Goal: Task Accomplishment & Management: Complete application form

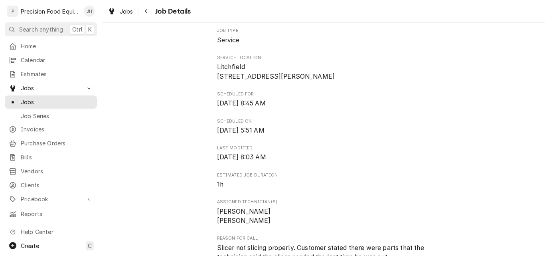
scroll to position [120, 0]
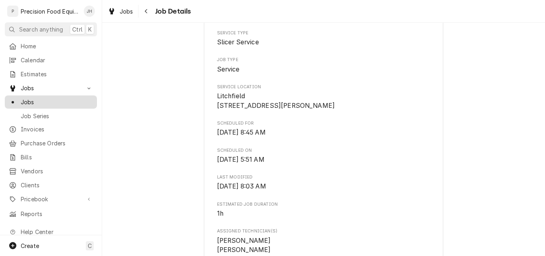
click at [25, 100] on span "Jobs" at bounding box center [57, 102] width 72 height 8
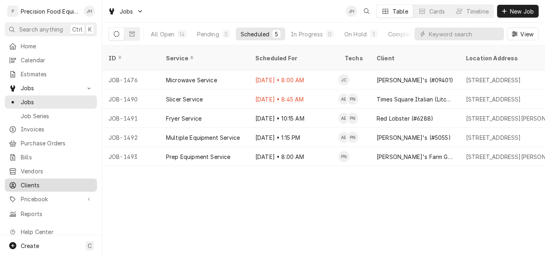
click at [34, 181] on span "Clients" at bounding box center [57, 185] width 72 height 8
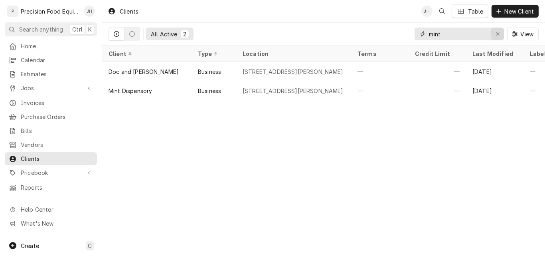
click at [497, 33] on icon "Erase input" at bounding box center [497, 34] width 4 height 6
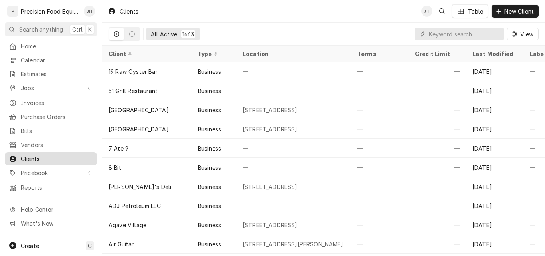
click at [31, 156] on span "Clients" at bounding box center [57, 158] width 72 height 8
click at [498, 12] on icon "Dynamic Content Wrapper" at bounding box center [498, 11] width 4 height 4
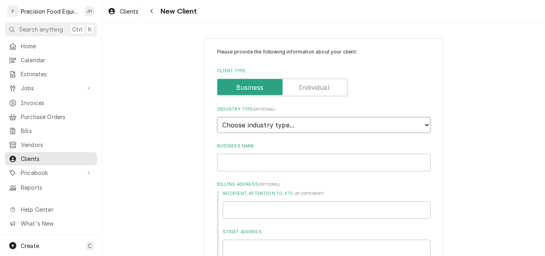
click at [273, 122] on select "Choose industry type... Residential Commercial Industrial Government" at bounding box center [323, 125] width 213 height 16
select select "2"
click at [217, 117] on select "Choose industry type... Residential Commercial Industrial Government" at bounding box center [323, 125] width 213 height 16
click at [249, 163] on input "Business Name" at bounding box center [323, 162] width 213 height 18
type textarea "x"
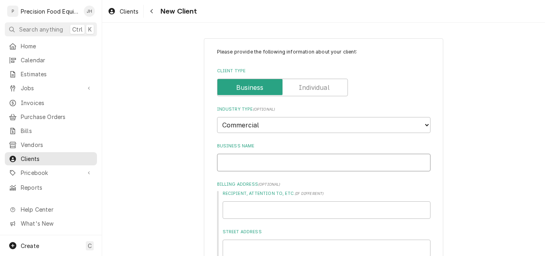
type input "C"
type textarea "x"
type input "Cr"
type textarea "x"
type input "Cra"
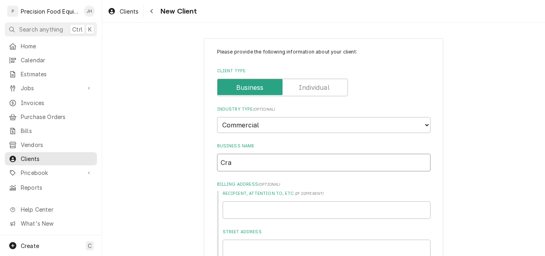
type textarea "x"
type input "Craf"
type textarea "x"
type input "Craft"
type textarea "x"
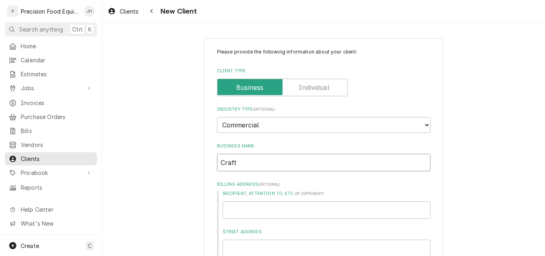
type input "Crafte"
type textarea "x"
type input "Crafted"
type textarea "x"
type input "Crafted"
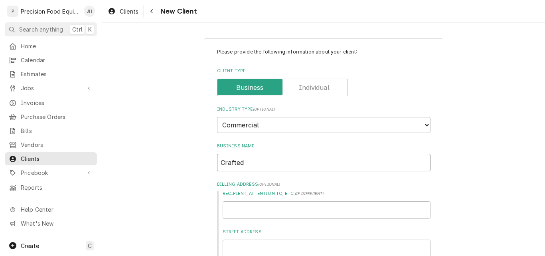
type textarea "x"
type input "Crafted C"
type textarea "x"
type input "Crafted Cu"
type textarea "x"
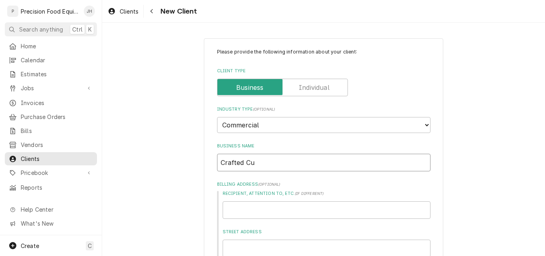
type input "Crafted Cui"
type textarea "x"
type input "Crafted Cuis"
type textarea "x"
type input "Crafted Cuisi"
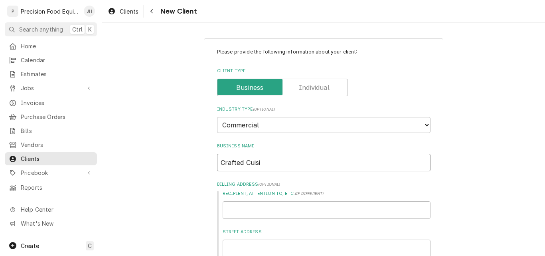
type textarea "x"
type input "Crafted Cuisin"
type textarea "x"
type input "Crafted Cuisine"
type textarea "x"
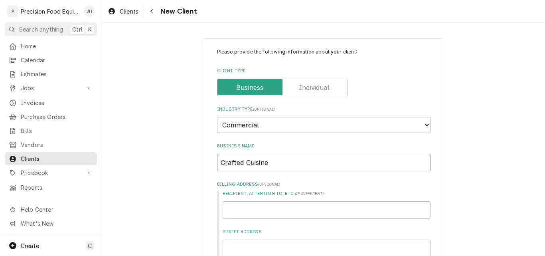
type input "Crafted Cuisine"
type textarea "x"
type input "Crafted Cuisine L"
type textarea "x"
type input "Crafted Cuisine LL"
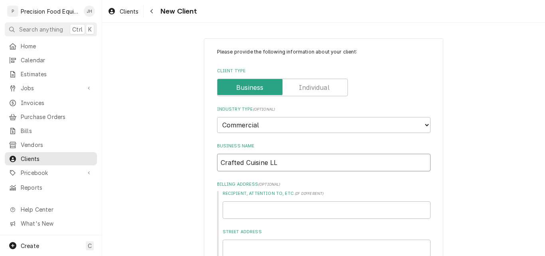
type textarea "x"
type input "Crafted Cuisine LLC"
drag, startPoint x: 267, startPoint y: 163, endPoint x: 190, endPoint y: 162, distance: 77.4
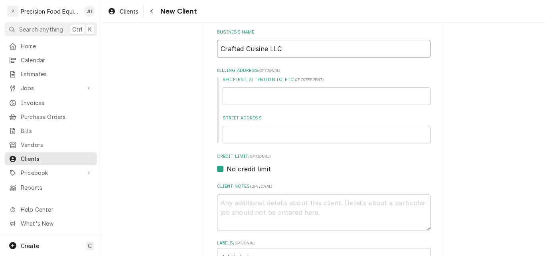
scroll to position [120, 0]
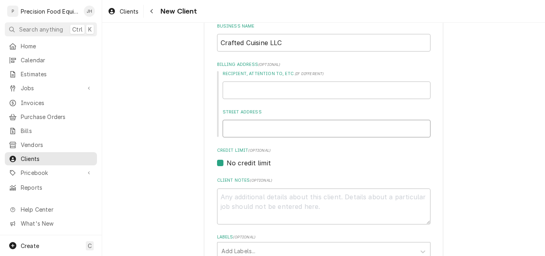
click at [240, 131] on input "Street Address" at bounding box center [326, 129] width 208 height 18
type input "6"
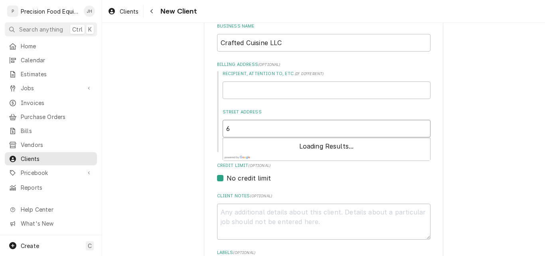
type textarea "x"
type input "67"
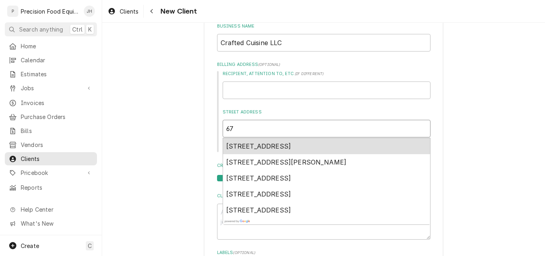
type textarea "x"
type input "673"
type textarea "x"
type input "6736"
type textarea "x"
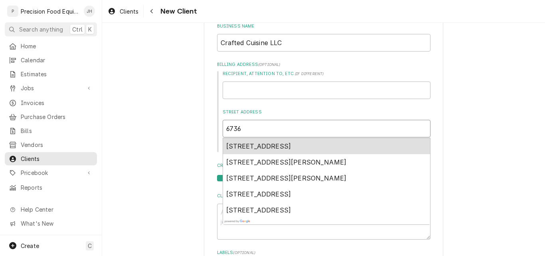
type input "6736"
type textarea "x"
type input "6736 E"
type textarea "x"
type input "6736 E"
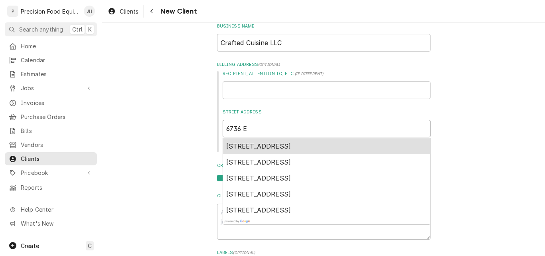
type textarea "x"
type input "6736 E A"
type textarea "x"
type input "6736 E Av"
click at [262, 142] on span "6736 East Avalon Drive, Scottsdale, AZ, USA" at bounding box center [258, 146] width 65 height 8
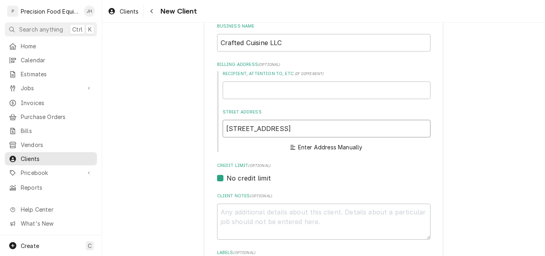
type textarea "x"
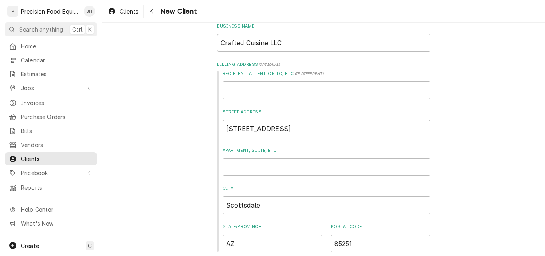
type input "6736 E Avalon Dr"
paste input "Crafted Cuisine LLC"
type textarea "x"
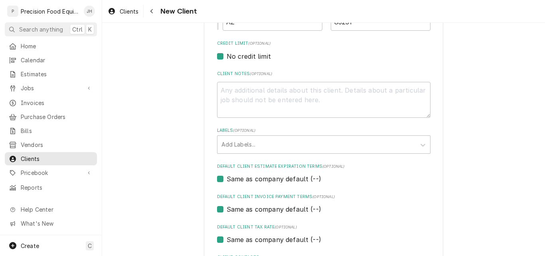
scroll to position [359, 0]
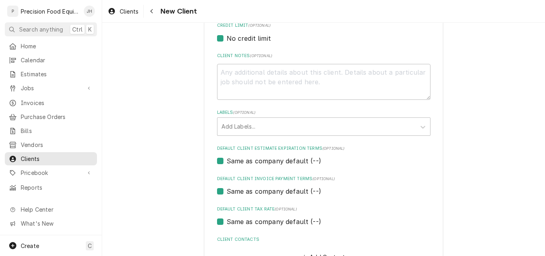
type input "Crafted Cuisine LLC"
click at [259, 160] on label "Same as company default (--)" at bounding box center [273, 161] width 94 height 10
click at [259, 160] on input "Same as company default (--)" at bounding box center [332, 165] width 213 height 18
checkbox input "false"
type textarea "x"
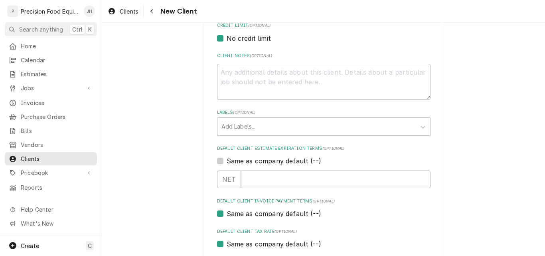
click at [259, 160] on label "Same as company default (--)" at bounding box center [273, 161] width 94 height 10
click at [259, 160] on input "Same as company default (--)" at bounding box center [332, 165] width 213 height 18
checkbox input "true"
type textarea "x"
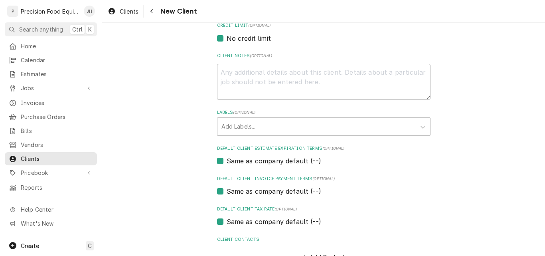
click at [259, 160] on label "Same as company default (--)" at bounding box center [273, 161] width 94 height 10
click at [259, 160] on input "Same as company default (--)" at bounding box center [332, 165] width 213 height 18
checkbox input "false"
type textarea "x"
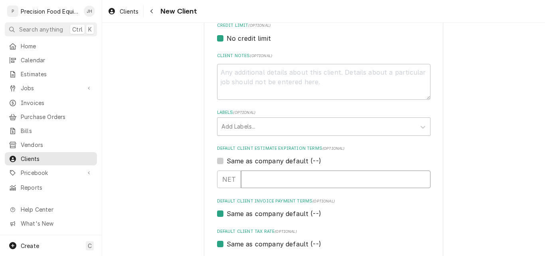
click at [251, 178] on input "Default Client Estimate Expiration Terms" at bounding box center [335, 179] width 189 height 18
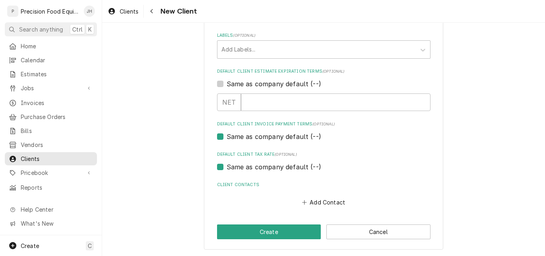
scroll to position [436, 0]
click at [226, 83] on label "Same as company default (--)" at bounding box center [273, 84] width 94 height 10
click at [226, 83] on input "Same as company default (--)" at bounding box center [332, 88] width 213 height 18
checkbox input "true"
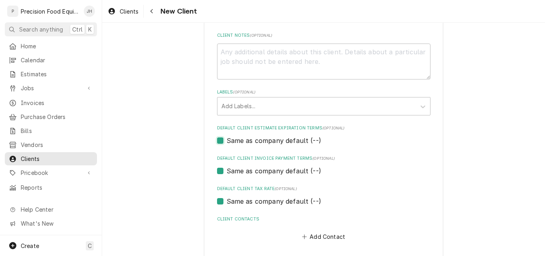
scroll to position [414, 0]
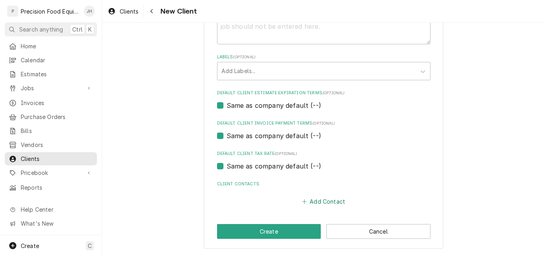
click at [327, 202] on button "Add Contact" at bounding box center [323, 201] width 46 height 11
type textarea "x"
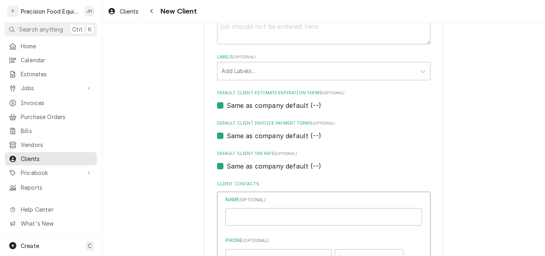
scroll to position [534, 0]
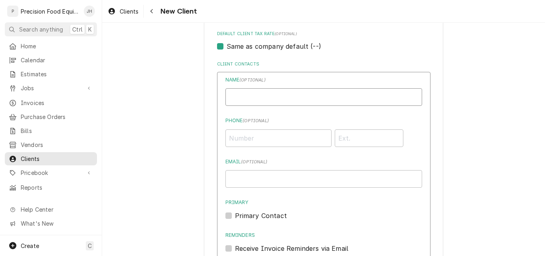
click at [261, 93] on input "Business Name" at bounding box center [323, 97] width 197 height 18
drag, startPoint x: 245, startPoint y: 100, endPoint x: 350, endPoint y: 96, distance: 105.3
click at [350, 96] on input "Business Name" at bounding box center [323, 97] width 197 height 18
click at [240, 101] on input "Business Name" at bounding box center [323, 97] width 197 height 18
click at [236, 96] on input "Business Name" at bounding box center [323, 97] width 197 height 18
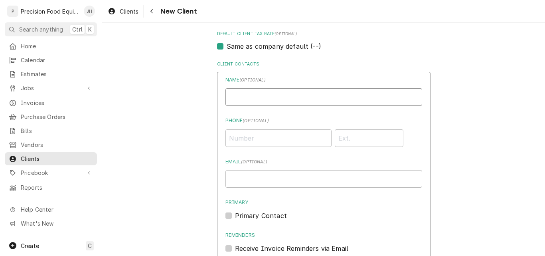
click at [256, 97] on input "Business Name" at bounding box center [323, 97] width 197 height 18
click at [238, 100] on input "Business Name" at bounding box center [323, 97] width 197 height 18
click at [235, 136] on input "Phone ( optional )" at bounding box center [278, 138] width 106 height 18
click at [242, 96] on input "Business Name" at bounding box center [323, 97] width 197 height 18
drag, startPoint x: 253, startPoint y: 99, endPoint x: 260, endPoint y: 105, distance: 9.0
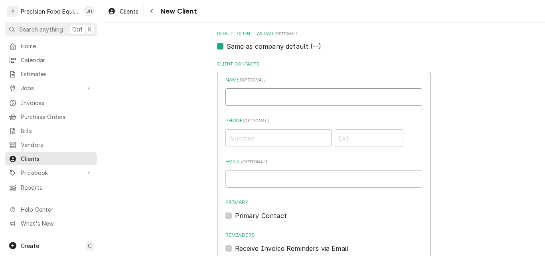
click at [253, 99] on input "Business Name" at bounding box center [323, 97] width 197 height 18
click at [232, 94] on input "Business Name" at bounding box center [323, 97] width 197 height 18
type input "[PERSON_NAME]"
click at [263, 138] on input "Phone ( optional )" at bounding box center [278, 138] width 106 height 18
type input "[PHONE_NUMBER]"
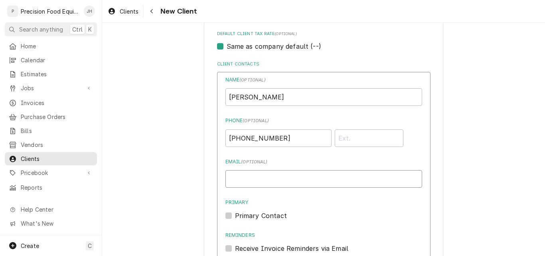
click at [234, 177] on input "Email ( optional )" at bounding box center [323, 179] width 197 height 18
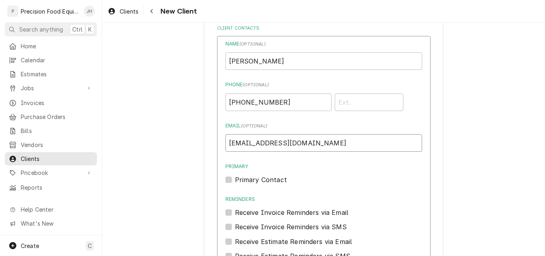
scroll to position [614, 0]
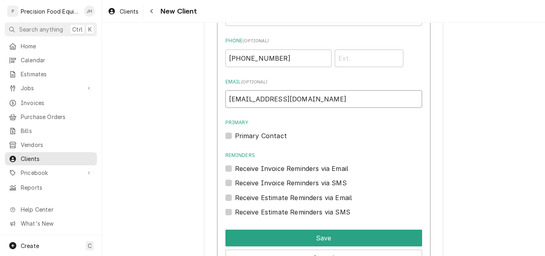
type input "[EMAIL_ADDRESS][DOMAIN_NAME]"
click at [248, 135] on label "Primary Contact" at bounding box center [261, 136] width 52 height 10
click at [248, 135] on input "Primary" at bounding box center [333, 140] width 197 height 18
checkbox input "true"
click at [235, 167] on label "Receive Invoice Reminders via Email" at bounding box center [292, 168] width 114 height 10
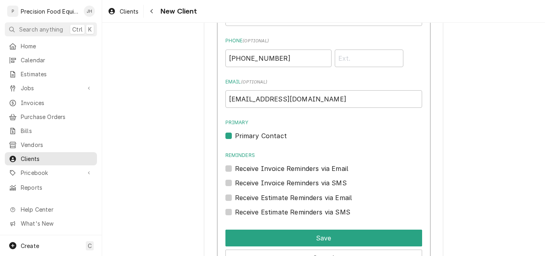
click at [235, 167] on input "Reminders" at bounding box center [333, 172] width 197 height 18
checkbox input "true"
click at [235, 195] on label "Receive Estimate Reminders via Email" at bounding box center [293, 198] width 117 height 10
click at [235, 195] on input "Contact Edit Form" at bounding box center [333, 202] width 197 height 18
checkbox input "true"
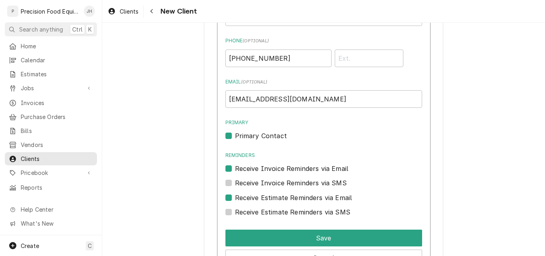
click at [235, 183] on label "Receive Invoice Reminders via SMS" at bounding box center [291, 183] width 112 height 10
click at [235, 183] on input "Contact Edit Form" at bounding box center [333, 187] width 197 height 18
checkbox input "true"
click at [235, 211] on label "Receive Estimate Reminders via SMS" at bounding box center [292, 212] width 115 height 10
click at [235, 211] on input "Contact Edit Form" at bounding box center [333, 216] width 197 height 18
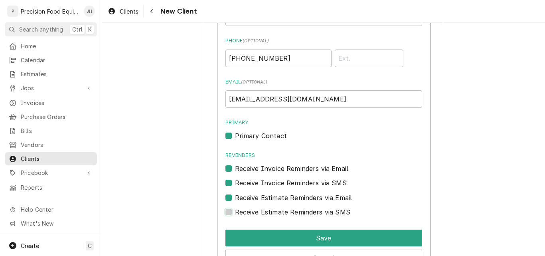
checkbox input "true"
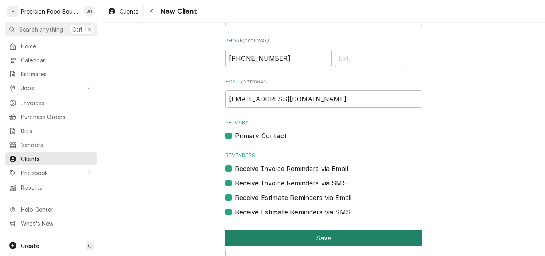
click at [293, 235] on button "Save" at bounding box center [323, 237] width 197 height 17
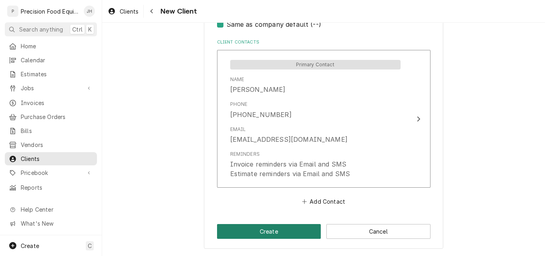
scroll to position [556, 0]
click at [266, 228] on button "Create" at bounding box center [269, 231] width 104 height 15
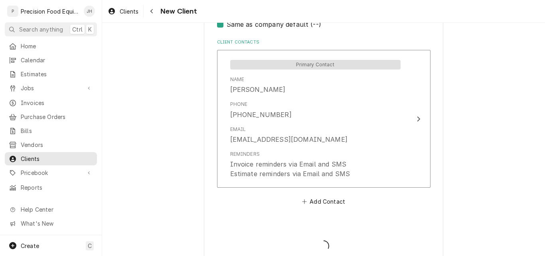
type textarea "x"
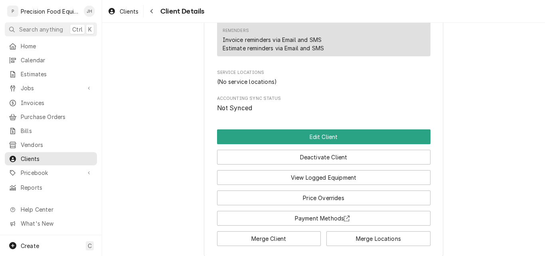
scroll to position [319, 0]
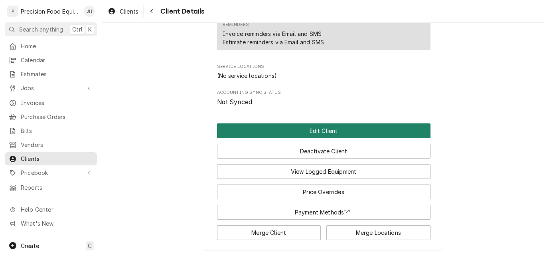
click at [320, 136] on button "Edit Client" at bounding box center [323, 130] width 213 height 15
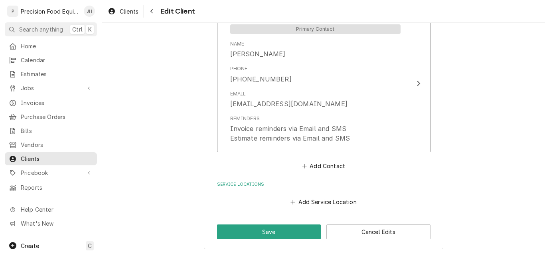
scroll to position [592, 0]
click at [317, 201] on button "Add Service Location" at bounding box center [323, 201] width 69 height 11
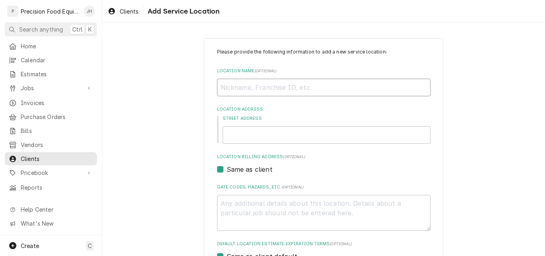
paste input "Crafted Cuisine LLC"
type textarea "x"
type input "Crafted Cuisine LLC"
click at [252, 131] on input "Street Address" at bounding box center [326, 135] width 208 height 18
type input "6"
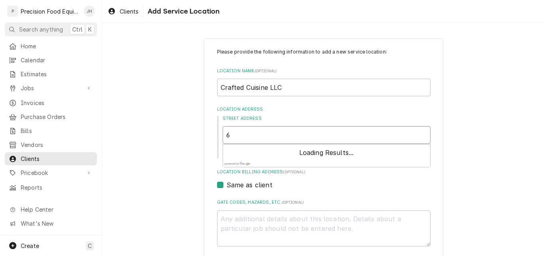
type textarea "x"
type input "67"
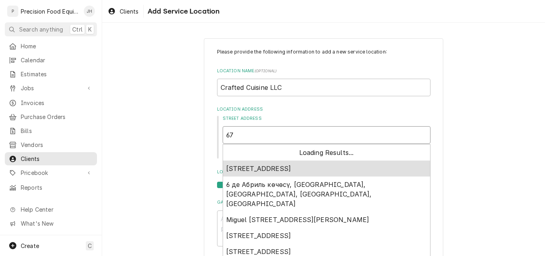
type textarea "x"
type input "673"
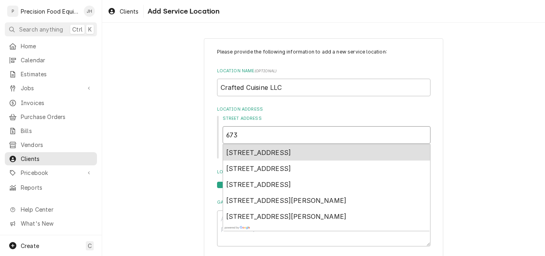
type textarea "x"
type input "6736"
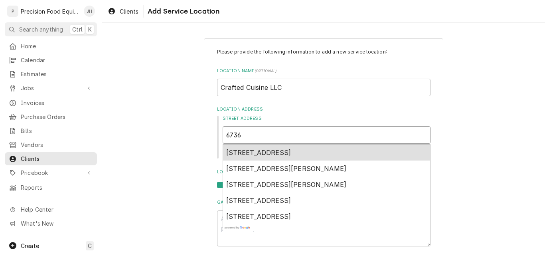
type textarea "x"
type input "6736"
type textarea "x"
type input "6736 e"
type textarea "x"
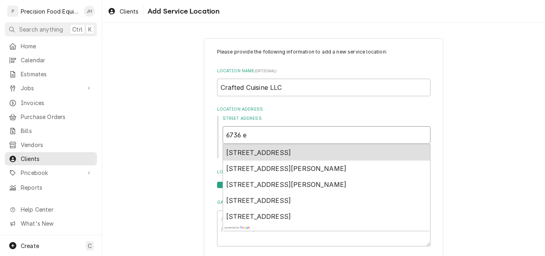
type input "6736 e"
type textarea "x"
type input "6736 e a"
click at [312, 148] on div "6736 East Avalon Drive, Scottsdale, AZ, USA" at bounding box center [326, 152] width 207 height 16
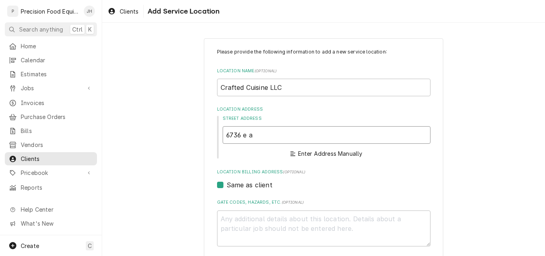
type textarea "x"
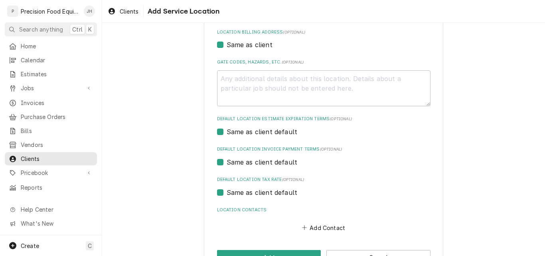
scroll to position [265, 0]
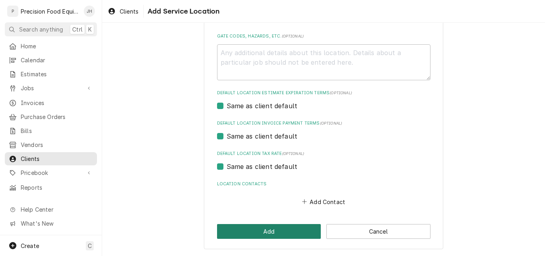
type input "6736 E Avalon Dr"
click at [262, 230] on button "Add" at bounding box center [269, 231] width 104 height 15
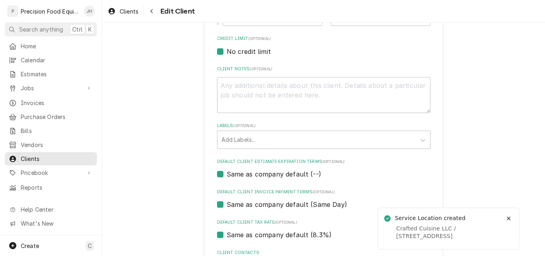
scroll to position [295, 0]
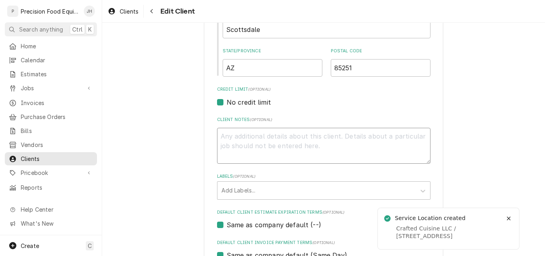
click at [244, 140] on textarea "Client Notes ( optional )" at bounding box center [323, 146] width 213 height 36
type textarea "x"
type textarea "C"
type textarea "x"
type textarea "Cu"
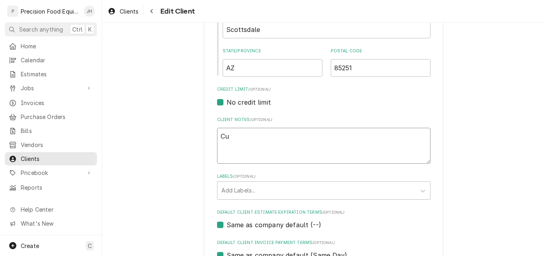
type textarea "x"
type textarea "Cus"
type textarea "x"
type textarea "Cust"
type textarea "x"
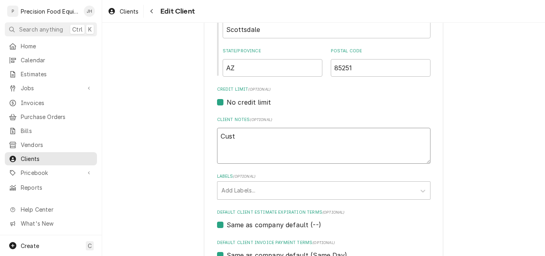
type textarea "Custo"
type textarea "x"
type textarea "Custom"
type textarea "x"
type textarea "Custome"
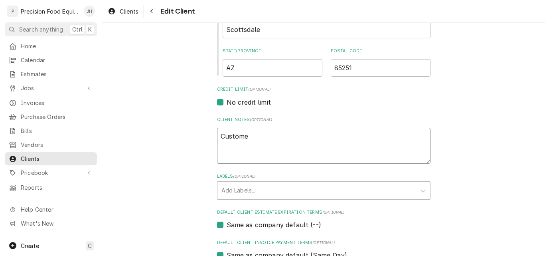
type textarea "x"
type textarea "Customer"
type textarea "x"
type textarea "Customer"
type textarea "x"
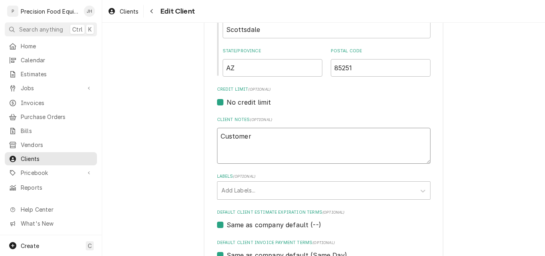
type textarea "Customer i"
type textarea "x"
type textarea "Customer is"
type textarea "x"
type textarea "Customer is"
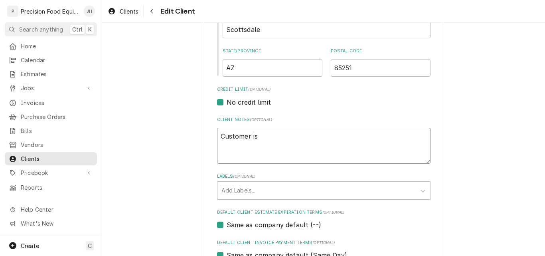
type textarea "x"
type textarea "Customer is C"
type textarea "x"
type textarea "Customer is CO"
type textarea "x"
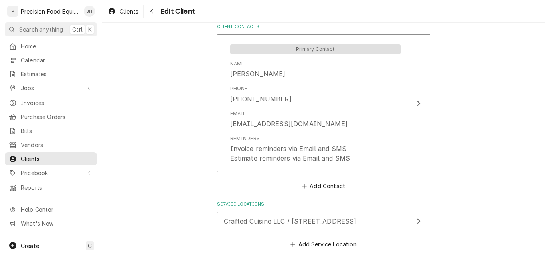
scroll to position [614, 0]
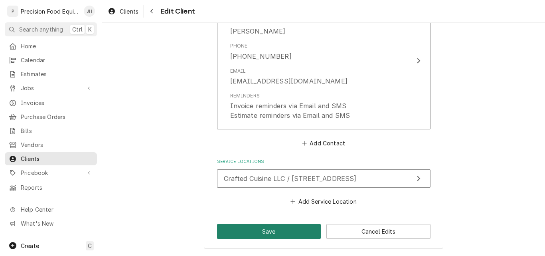
type textarea "Customer is COD"
click at [262, 233] on button "Save" at bounding box center [269, 231] width 104 height 15
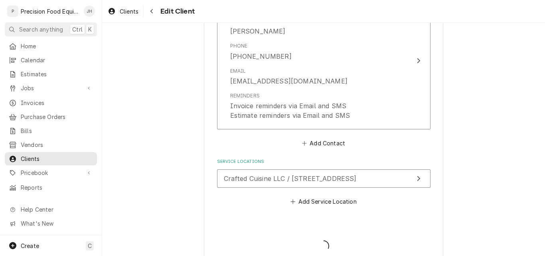
type textarea "x"
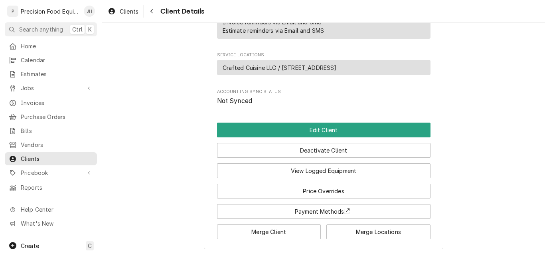
scroll to position [378, 0]
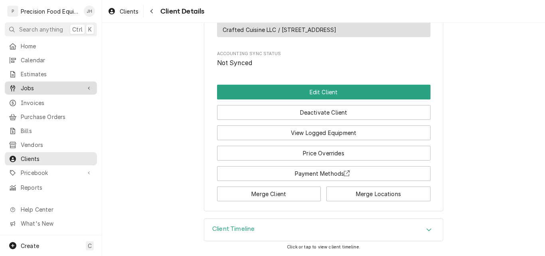
click at [42, 84] on span "Jobs" at bounding box center [51, 88] width 60 height 8
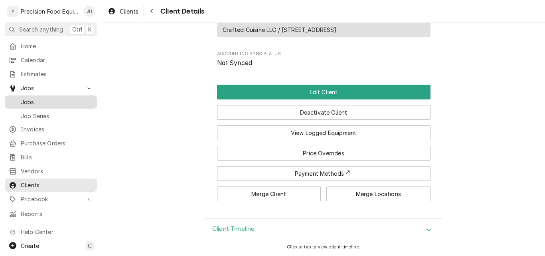
click at [58, 98] on span "Jobs" at bounding box center [57, 102] width 72 height 8
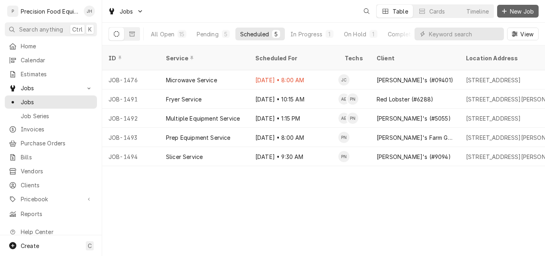
click at [511, 14] on span "New Job" at bounding box center [521, 11] width 27 height 8
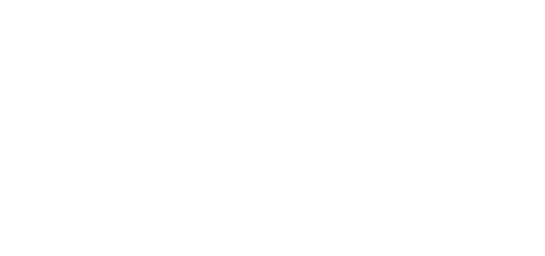
click at [447, 33] on div "Dynamic Content Wrapper" at bounding box center [272, 128] width 545 height 256
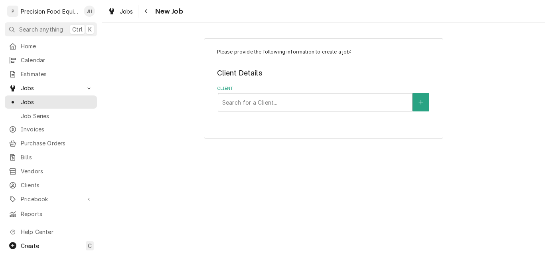
click at [303, 98] on html "P Precision Food Equipment LLC JH Search anything Ctrl K Home Calendar Estimate…" at bounding box center [272, 128] width 545 height 256
click at [297, 102] on div "Client" at bounding box center [315, 102] width 186 height 14
type input "crafte"
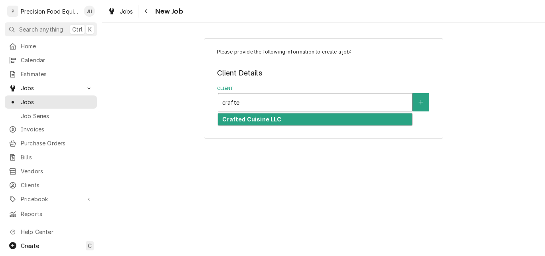
click at [295, 118] on div "Crafted Cuisine LLC" at bounding box center [315, 119] width 194 height 12
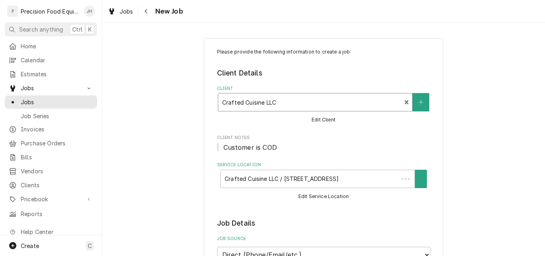
type textarea "x"
click at [39, 74] on span "Estimates" at bounding box center [57, 74] width 72 height 8
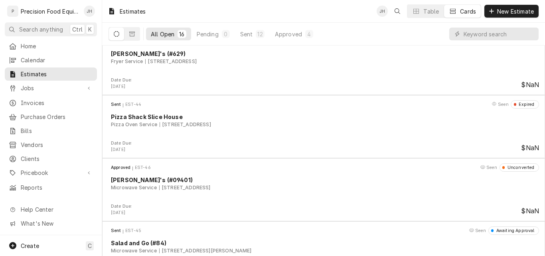
scroll to position [798, 0]
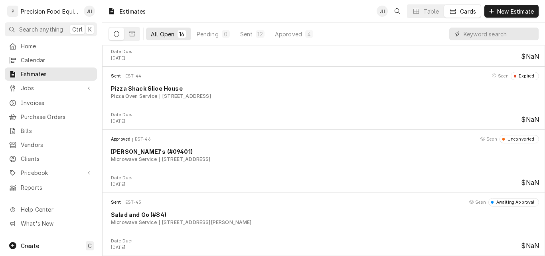
click at [485, 37] on input "Dynamic Content Wrapper" at bounding box center [498, 34] width 71 height 13
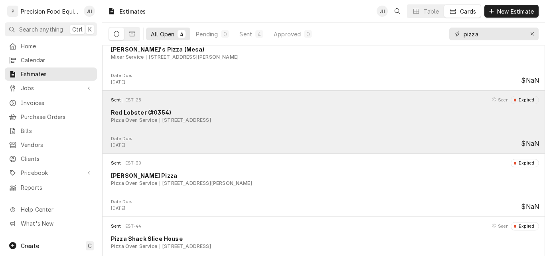
scroll to position [42, 0]
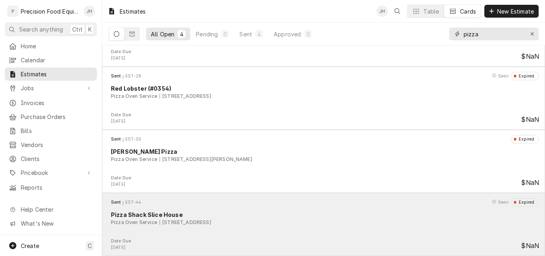
type input "pizza"
click at [295, 220] on div "Pizza Oven Service 7145 E Main St, Mesa, AZ 85207" at bounding box center [325, 221] width 428 height 7
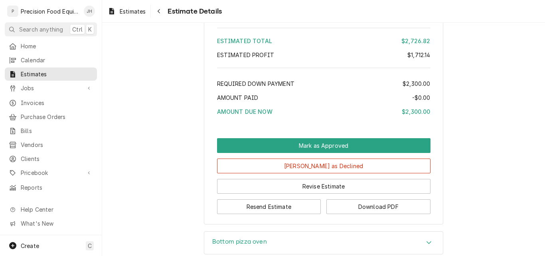
scroll to position [1159, 0]
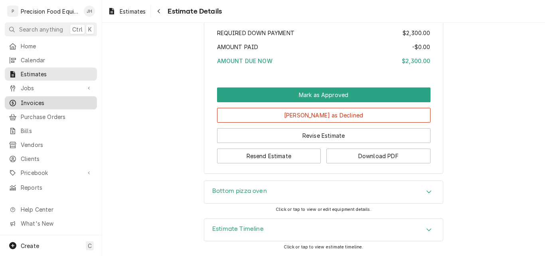
click at [28, 100] on span "Invoices" at bounding box center [57, 102] width 72 height 8
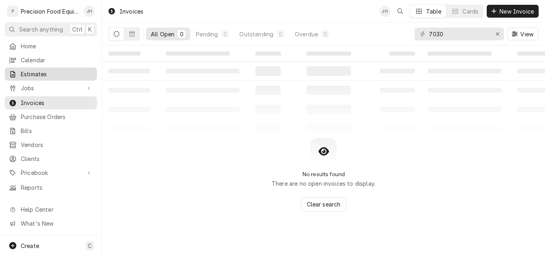
click at [37, 71] on span "Estimates" at bounding box center [57, 74] width 72 height 8
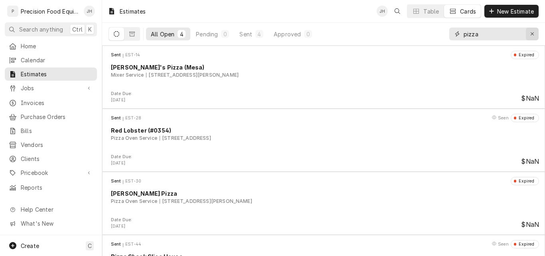
click at [533, 34] on icon "Erase input" at bounding box center [532, 34] width 4 height 6
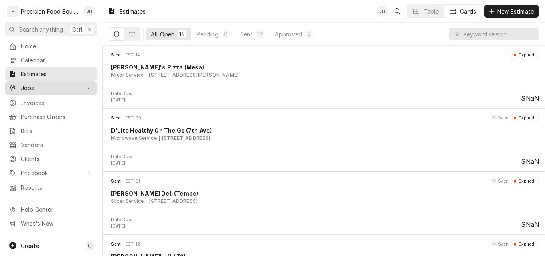
click at [34, 87] on span "Jobs" at bounding box center [51, 88] width 60 height 8
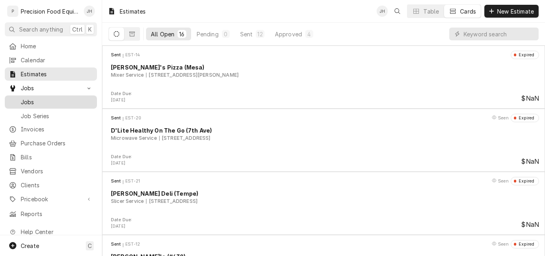
click at [33, 100] on span "Jobs" at bounding box center [57, 102] width 72 height 8
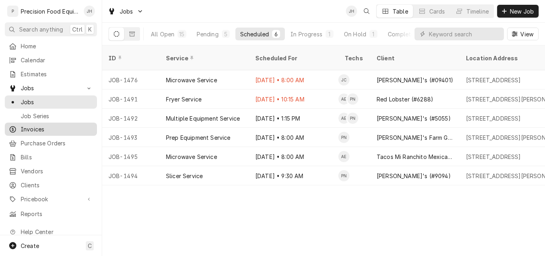
click at [37, 127] on span "Invoices" at bounding box center [57, 129] width 72 height 8
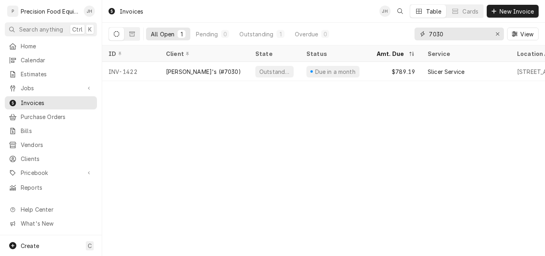
drag, startPoint x: 455, startPoint y: 36, endPoint x: 385, endPoint y: 30, distance: 70.5
click at [385, 30] on div "All Open 1 Pending 0 Outstanding 1 Overdue 0 7030 View" at bounding box center [323, 34] width 430 height 22
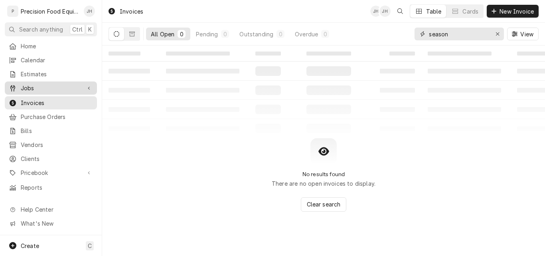
type input "season"
click at [31, 86] on span "Jobs" at bounding box center [51, 88] width 60 height 8
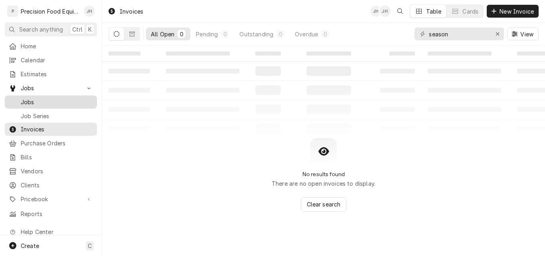
click at [43, 98] on span "Jobs" at bounding box center [57, 102] width 72 height 8
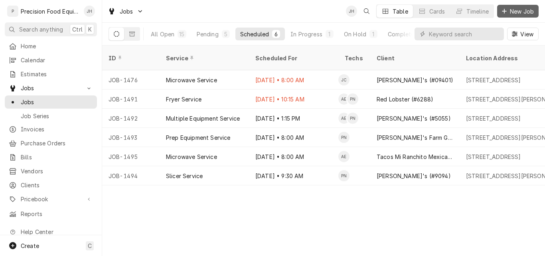
click at [502, 13] on icon "Dynamic Content Wrapper" at bounding box center [504, 11] width 5 height 6
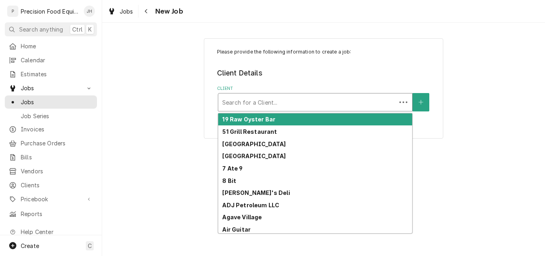
click at [267, 103] on div "Client" at bounding box center [307, 102] width 170 height 14
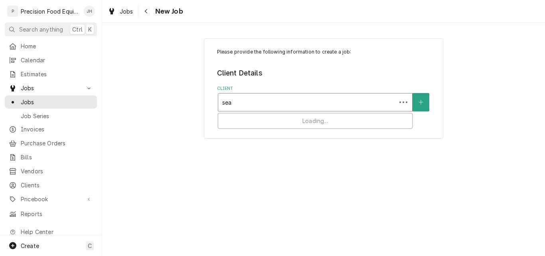
type input "seas"
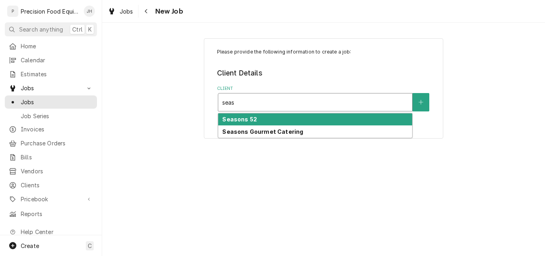
click at [270, 120] on div "Seasons 52" at bounding box center [315, 119] width 194 height 12
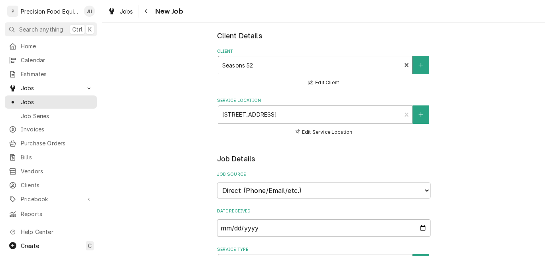
scroll to position [120, 0]
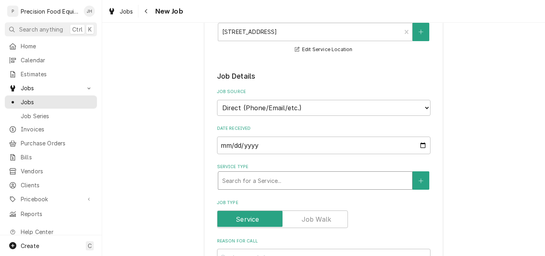
click at [240, 178] on div "Service Type" at bounding box center [315, 180] width 186 height 14
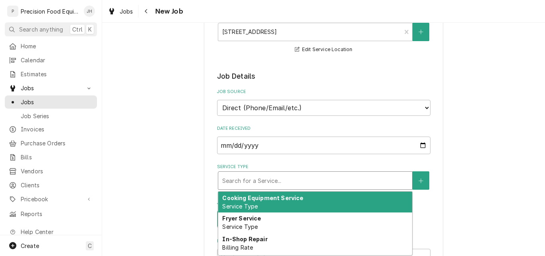
type textarea "x"
type input "o"
type textarea "x"
type input "ov"
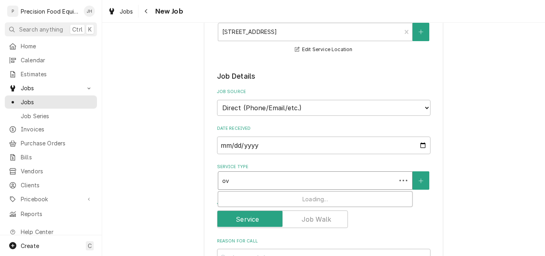
type textarea "x"
type input "ove"
type textarea "x"
type input "oven"
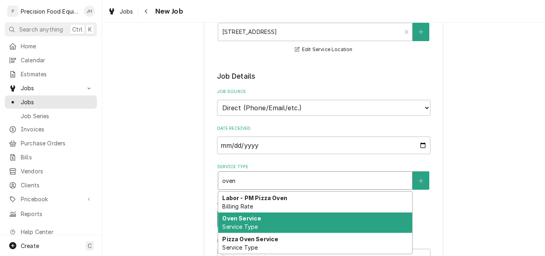
click at [262, 219] on div "Oven Service Service Type" at bounding box center [315, 222] width 194 height 21
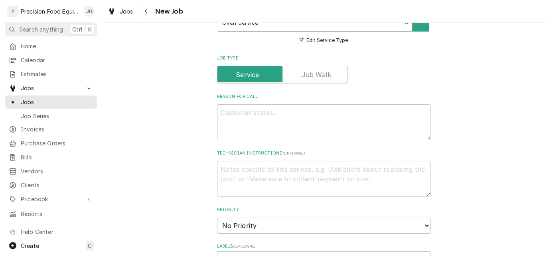
scroll to position [279, 0]
click at [245, 119] on textarea "Reason For Call" at bounding box center [323, 120] width 213 height 36
type textarea "x"
type textarea "B"
type textarea "x"
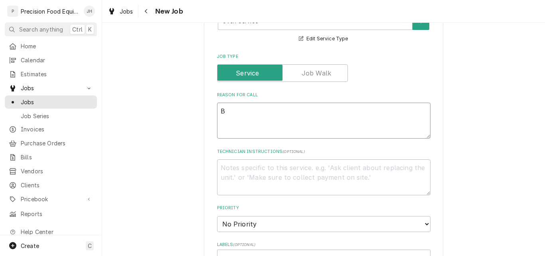
type textarea "Bl"
type textarea "x"
type textarea "Blo"
type textarea "x"
type textarea "Blod"
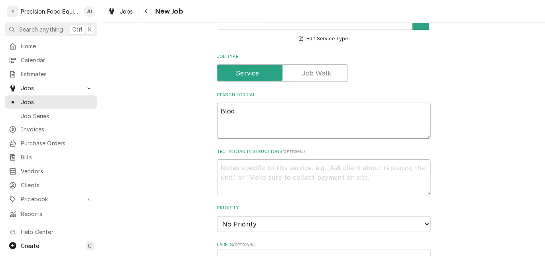
type textarea "x"
type textarea "Blodg"
type textarea "x"
type textarea "Blodge"
type textarea "x"
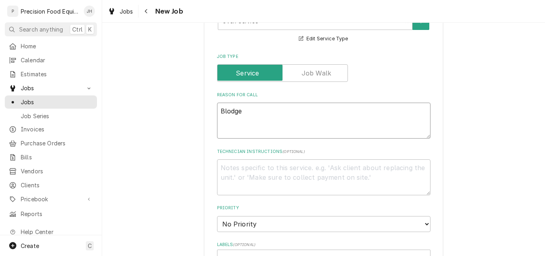
type textarea "Blodget"
type textarea "x"
type textarea "[PERSON_NAME]"
type textarea "x"
type textarea "[PERSON_NAME]"
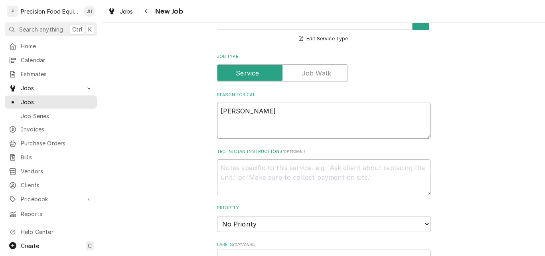
type textarea "x"
type textarea "[PERSON_NAME]"
click at [157, 142] on div "Please provide the following information to create a job: Client Details Client…" at bounding box center [323, 169] width 443 height 835
click at [251, 111] on textarea "[PERSON_NAME]" at bounding box center [323, 120] width 213 height 36
click at [219, 168] on textarea "Technician Instructions ( optional )" at bounding box center [323, 177] width 213 height 36
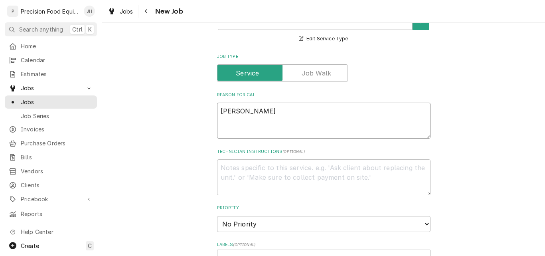
click at [265, 106] on textarea "[PERSON_NAME]" at bounding box center [323, 120] width 213 height 36
type textarea "x"
type textarea "[PERSON_NAME] C"
type textarea "x"
type textarea "[PERSON_NAME] CT"
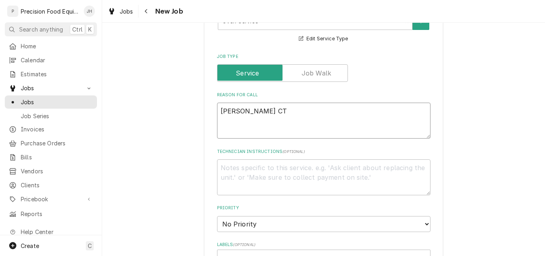
type textarea "x"
type textarea "[PERSON_NAME] CTB"
type textarea "x"
type textarea "[PERSON_NAME] CTB-4"
type textarea "x"
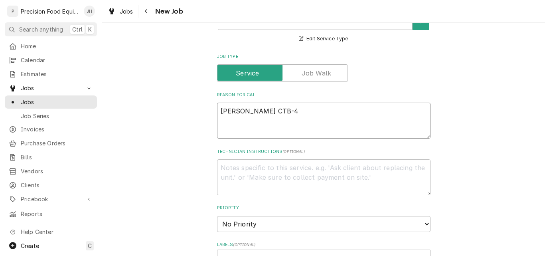
type textarea "[PERSON_NAME] CTB-41"
type textarea "x"
type textarea "[PERSON_NAME] CTB-41"
type textarea "x"
type textarea "[PERSON_NAME] CTB-41"
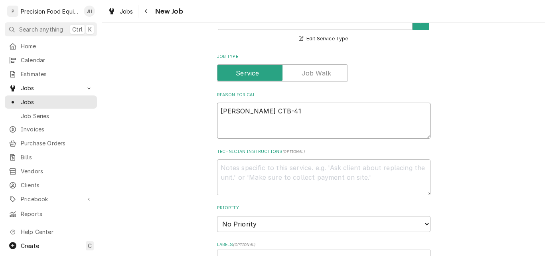
type textarea "x"
type textarea "[PERSON_NAME] CTB-4"
type textarea "x"
type textarea "[PERSON_NAME] CTB-41"
type textarea "x"
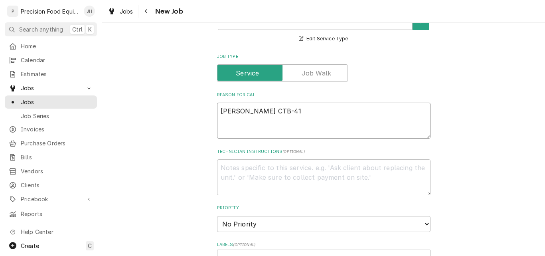
type textarea "[PERSON_NAME] CTB-4"
type textarea "x"
type textarea "[PERSON_NAME] CTB-"
type textarea "x"
type textarea "[PERSON_NAME] CTB-1"
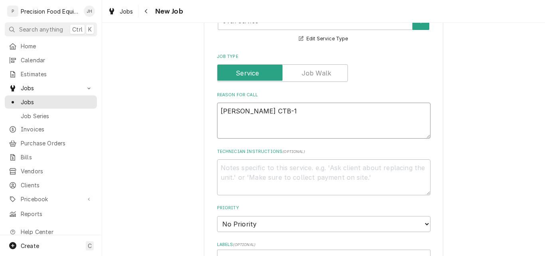
type textarea "x"
type textarea "[PERSON_NAME] CTB-1"
type textarea "x"
type textarea "[PERSON_NAME] CTB-1 o"
type textarea "x"
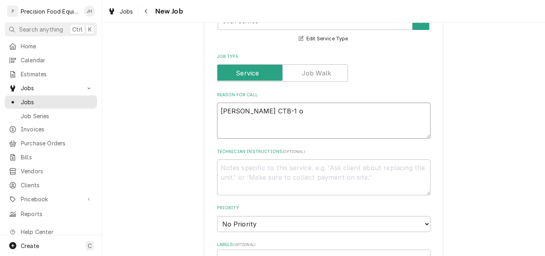
type textarea "[PERSON_NAME] CTB-1 ov"
type textarea "x"
type textarea "[PERSON_NAME] CTB-1 ove"
type textarea "x"
type textarea "[PERSON_NAME] CTB-1 oven"
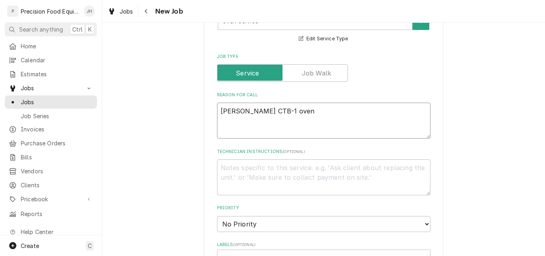
type textarea "x"
type textarea "[PERSON_NAME] CTB-1 oven"
type textarea "x"
type textarea "[PERSON_NAME] CTB-1 oven"
type textarea "x"
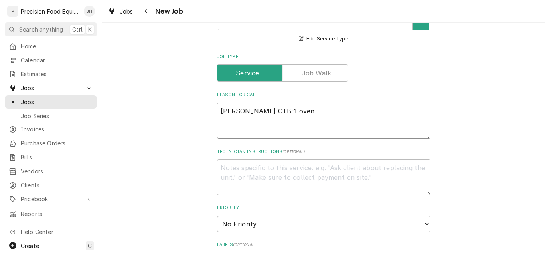
type textarea "[PERSON_NAME] CTB-1 oven -"
type textarea "x"
type textarea "[PERSON_NAME] CTB-1 oven -"
type textarea "x"
type textarea "[PERSON_NAME] CTB-1 oven - p"
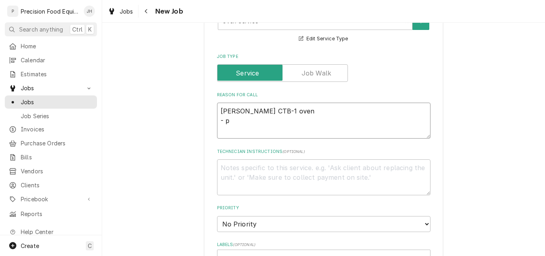
type textarea "x"
type textarea "[PERSON_NAME] CTB-1 oven - pa"
type textarea "x"
type textarea "[PERSON_NAME] CTB-1 oven - par"
type textarea "x"
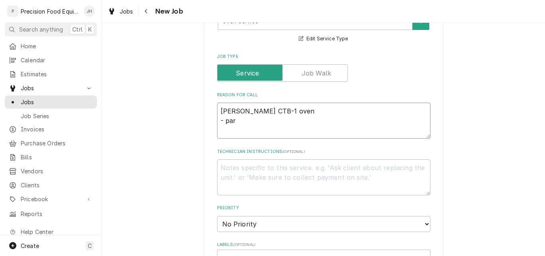
type textarea "[PERSON_NAME] CTB-1 oven - part"
type textarea "x"
type textarea "[PERSON_NAME] CTB-1 oven - part"
type textarea "x"
type textarea "[PERSON_NAME] CTB-1 oven - part i"
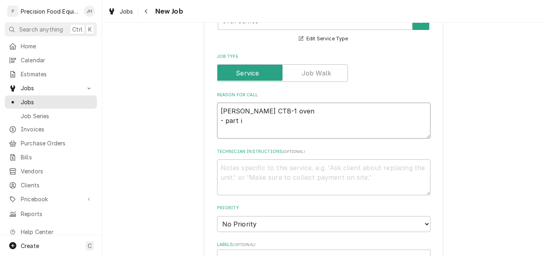
type textarea "x"
type textarea "[PERSON_NAME] CTB-1 oven - part"
type textarea "x"
type textarea "[PERSON_NAME] CTB-1 oven - part o"
type textarea "x"
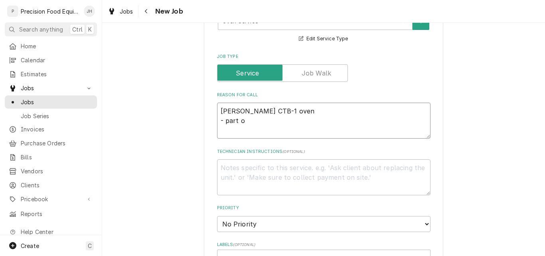
type textarea "[PERSON_NAME] CTB-1 oven - part of"
type textarea "x"
type textarea "[PERSON_NAME] CTB-1 oven - part of"
type textarea "x"
type textarea "[PERSON_NAME] CTB-1 oven - part of t"
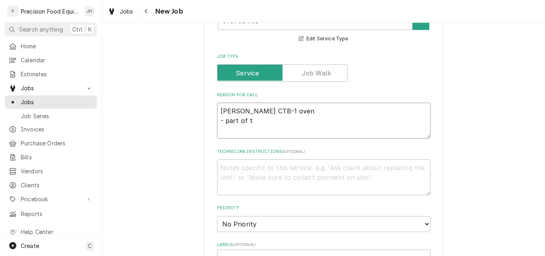
type textarea "x"
type textarea "[PERSON_NAME] CTB-1 oven - part of th"
type textarea "x"
type textarea "[PERSON_NAME] CTB-1 oven - part of the"
type textarea "x"
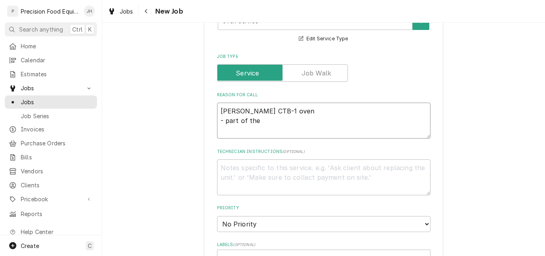
type textarea "[PERSON_NAME] CTB-1 oven - part of the"
type textarea "x"
type textarea "[PERSON_NAME] CTB-1 oven - part of the d"
type textarea "x"
type textarea "[PERSON_NAME] CTB-1 oven - part of the do"
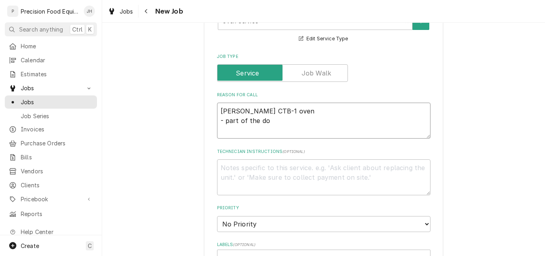
type textarea "x"
type textarea "[PERSON_NAME] CTB-1 oven - part of the doo"
type textarea "x"
type textarea "[PERSON_NAME] CTB-1 oven - part of the door"
type textarea "x"
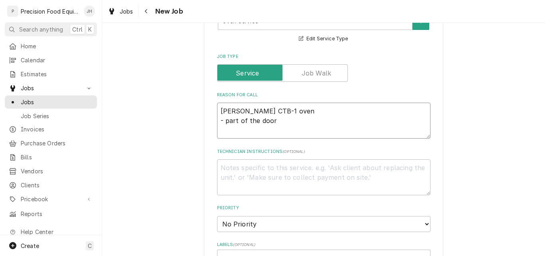
type textarea "[PERSON_NAME] CTB-1 oven - part of the door"
type textarea "x"
type textarea "[PERSON_NAME] CTB-1 oven - part of the door la"
type textarea "x"
type textarea "[PERSON_NAME] CTB-1 oven - part of the door lat"
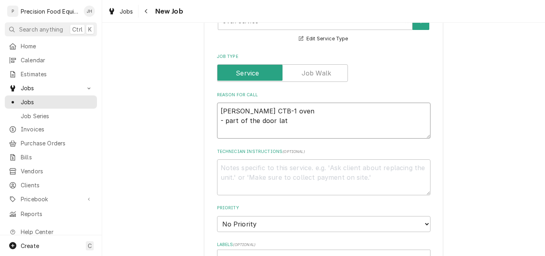
type textarea "x"
type textarea "[PERSON_NAME] CTB-1 oven - part of the door latc"
type textarea "x"
type textarea "[PERSON_NAME] CTB-1 oven - part of the door latch"
type textarea "x"
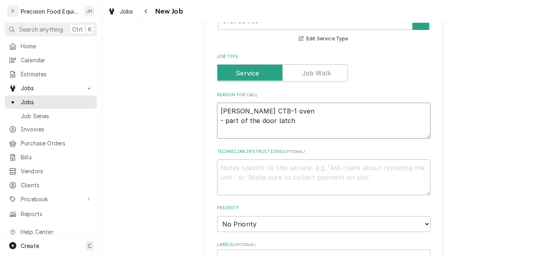
type textarea "[PERSON_NAME] CTB-1 oven - part of the door latch"
type textarea "x"
type textarea "[PERSON_NAME] CTB-1 oven - part of the door latch f"
type textarea "x"
type textarea "[PERSON_NAME] CTB-1 oven - part of the door latch fe"
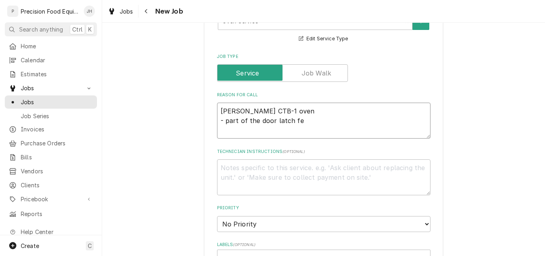
type textarea "x"
type textarea "[PERSON_NAME] CTB-1 oven - part of the door latch fel"
type textarea "x"
type textarea "[PERSON_NAME] CTB-1 oven - part of the door latch fell"
type textarea "x"
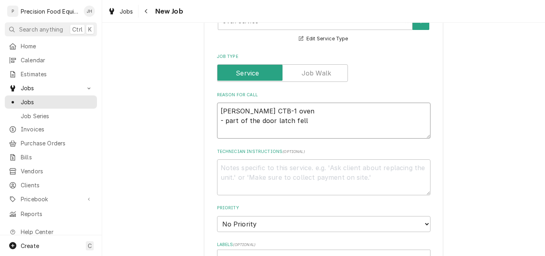
type textarea "[PERSON_NAME] CTB-1 oven - part of the door latch fell"
type textarea "x"
type textarea "[PERSON_NAME] CTB-1 oven - part of the door latch fell a"
type textarea "x"
type textarea "[PERSON_NAME] CTB-1 oven - part of the door latch fell ap"
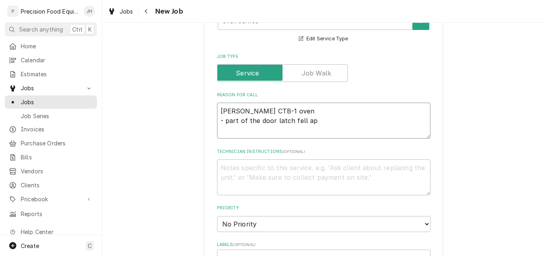
type textarea "x"
type textarea "[PERSON_NAME] CTB-1 oven - part of the door latch fell apa"
type textarea "x"
type textarea "[PERSON_NAME] CTB-1 oven - part of the door latch fell apar"
type textarea "x"
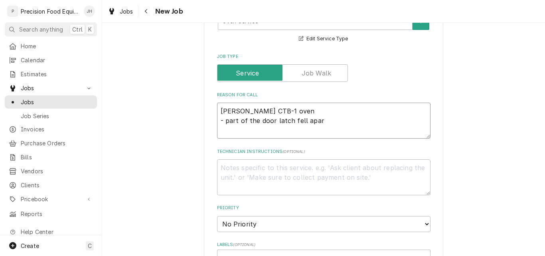
type textarea "[PERSON_NAME] CTB-1 oven - part of the door latch fell apart"
type textarea "x"
type textarea "[PERSON_NAME] CTB-1 oven - part of the door latch fell apart."
type textarea "x"
type textarea "[PERSON_NAME] CTB-1 oven - part of the door latch fell apart."
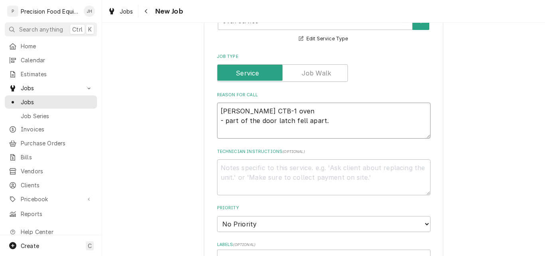
type textarea "x"
type textarea "[PERSON_NAME] CTB-1 oven - part of the door latch fell apart."
click at [273, 173] on textarea "Technician Instructions ( optional )" at bounding box center [323, 177] width 213 height 36
type textarea "x"
type textarea "C"
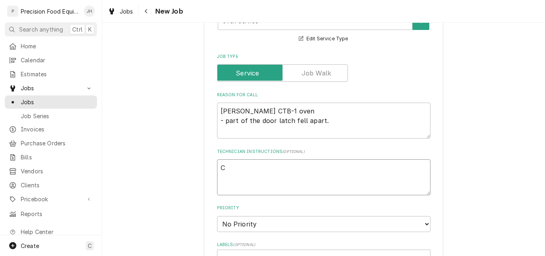
type textarea "x"
type textarea "Cu"
type textarea "x"
type textarea "Cus"
type textarea "x"
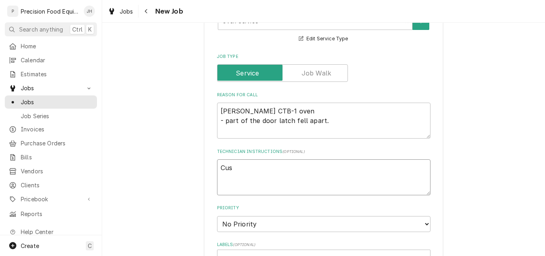
type textarea "Cust"
type textarea "x"
type textarea "Custo"
type textarea "x"
type textarea "Custom"
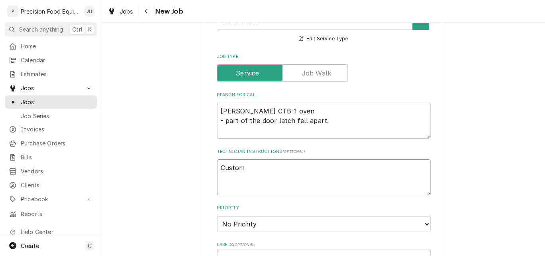
type textarea "x"
type textarea "Custome"
type textarea "x"
type textarea "Customer"
type textarea "x"
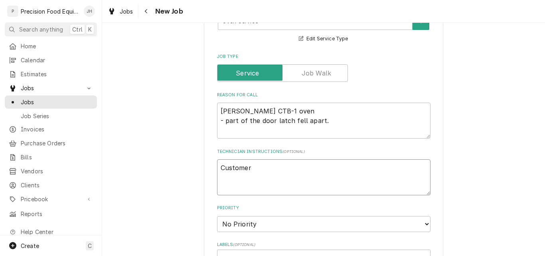
type textarea "Customer"
type textarea "x"
type textarea "Customer w"
type textarea "x"
type textarea "Customer wi"
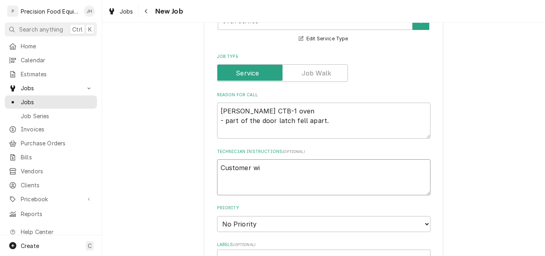
type textarea "x"
type textarea "Customer wil"
type textarea "x"
type textarea "Customer will"
type textarea "x"
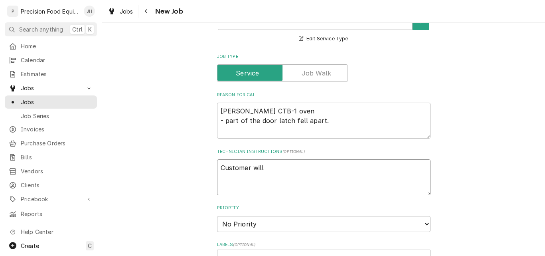
type textarea "Customer will"
type textarea "x"
type textarea "Customer will b"
type textarea "x"
type textarea "Customer will be"
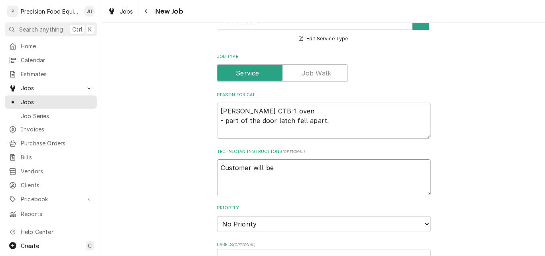
type textarea "x"
type textarea "Customer will be"
type textarea "x"
type textarea "Customer will be in"
type textarea "x"
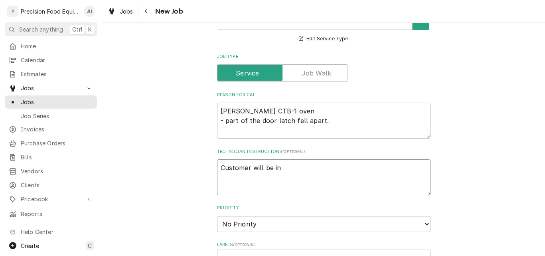
type textarea "Customer will be in"
type textarea "x"
type textarea "Customer will be in a"
type textarea "x"
type textarea "Customer will be in at"
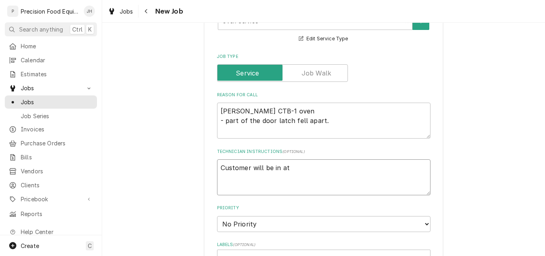
type textarea "x"
type textarea "Customer will be in at"
type textarea "x"
type textarea "Customer will be in at 9"
type textarea "x"
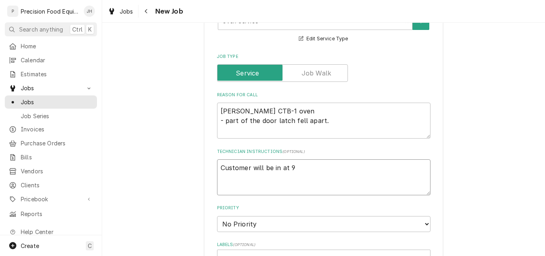
type textarea "Customer will be in at 9:"
type textarea "x"
type textarea "Customer will be in at 9:0"
type textarea "x"
type textarea "Customer will be in at 9:00"
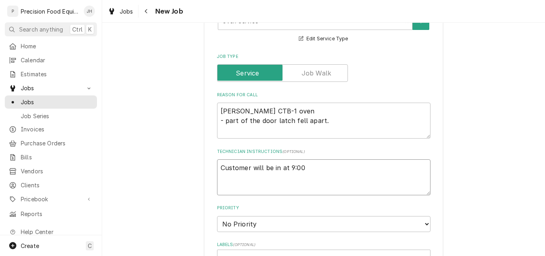
type textarea "x"
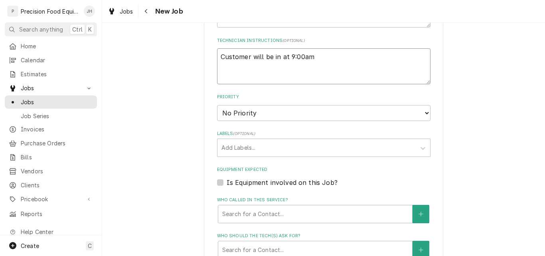
scroll to position [399, 0]
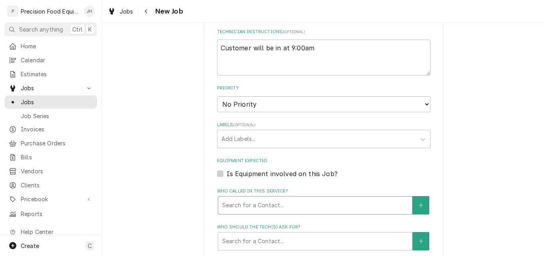
click at [281, 206] on div "Who called in this service?" at bounding box center [315, 205] width 186 height 14
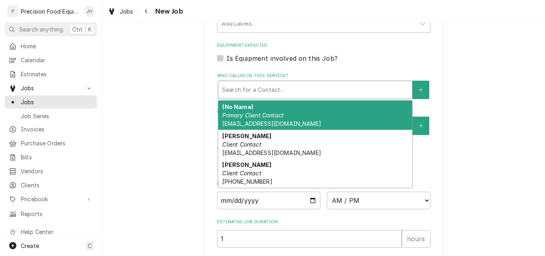
scroll to position [518, 0]
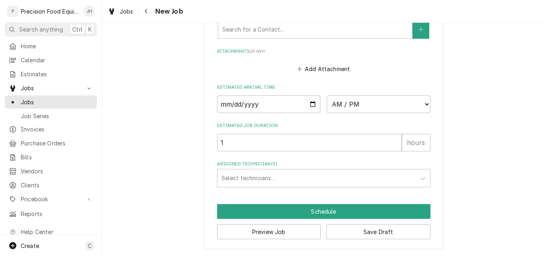
scroll to position [610, 0]
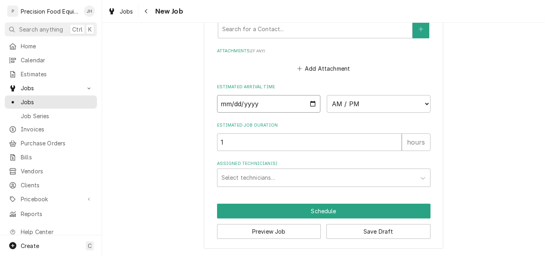
click at [311, 104] on input "Date" at bounding box center [269, 104] width 104 height 18
click at [362, 99] on select "AM / PM 6:00 AM 6:15 AM 6:30 AM 6:45 AM 7:00 AM 7:15 AM 7:30 AM 7:45 AM 8:00 AM…" at bounding box center [379, 104] width 104 height 18
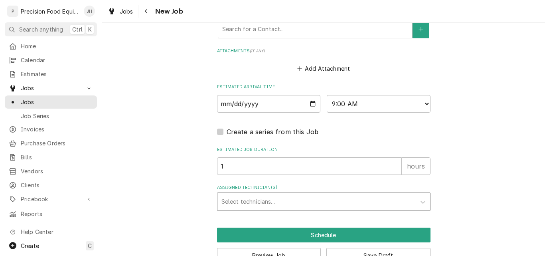
click at [243, 204] on div "Assigned Technician(s)" at bounding box center [316, 201] width 190 height 14
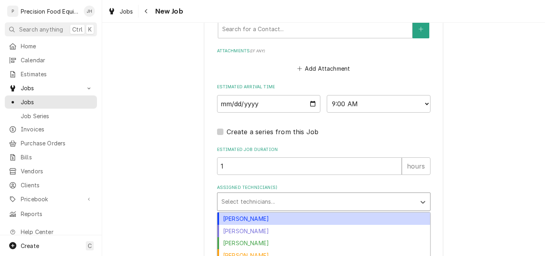
scroll to position [641, 0]
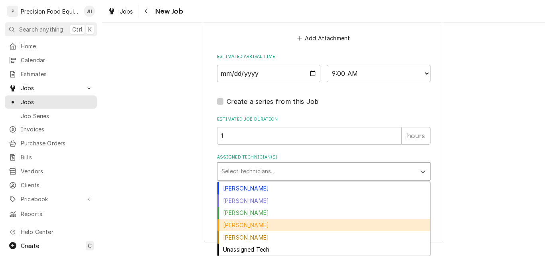
click at [262, 224] on div "[PERSON_NAME]" at bounding box center [323, 224] width 213 height 12
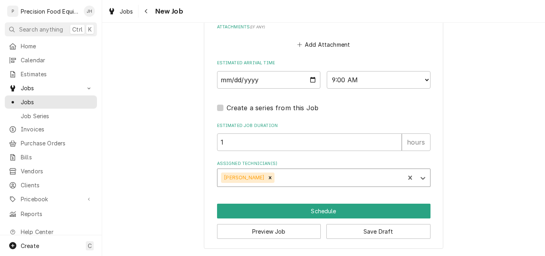
scroll to position [634, 0]
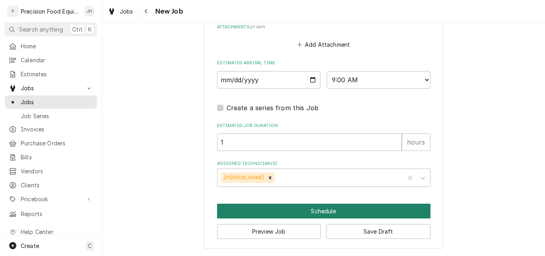
click at [308, 209] on button "Schedule" at bounding box center [323, 210] width 213 height 15
